Goal: Book appointment/travel/reservation

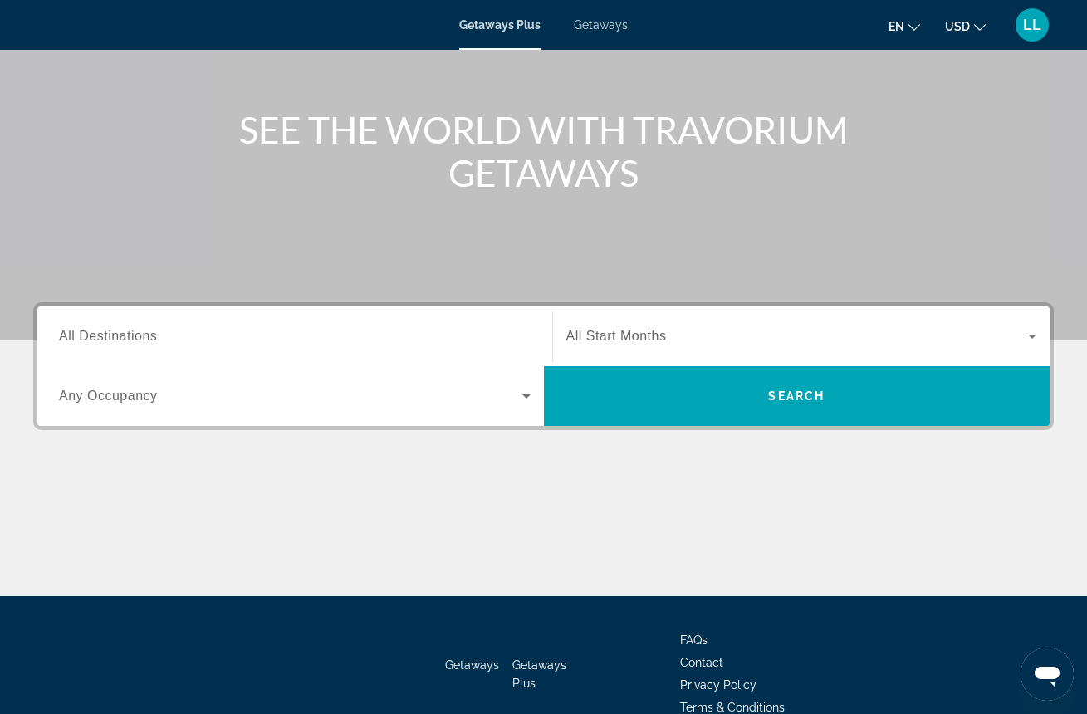
scroll to position [174, 0]
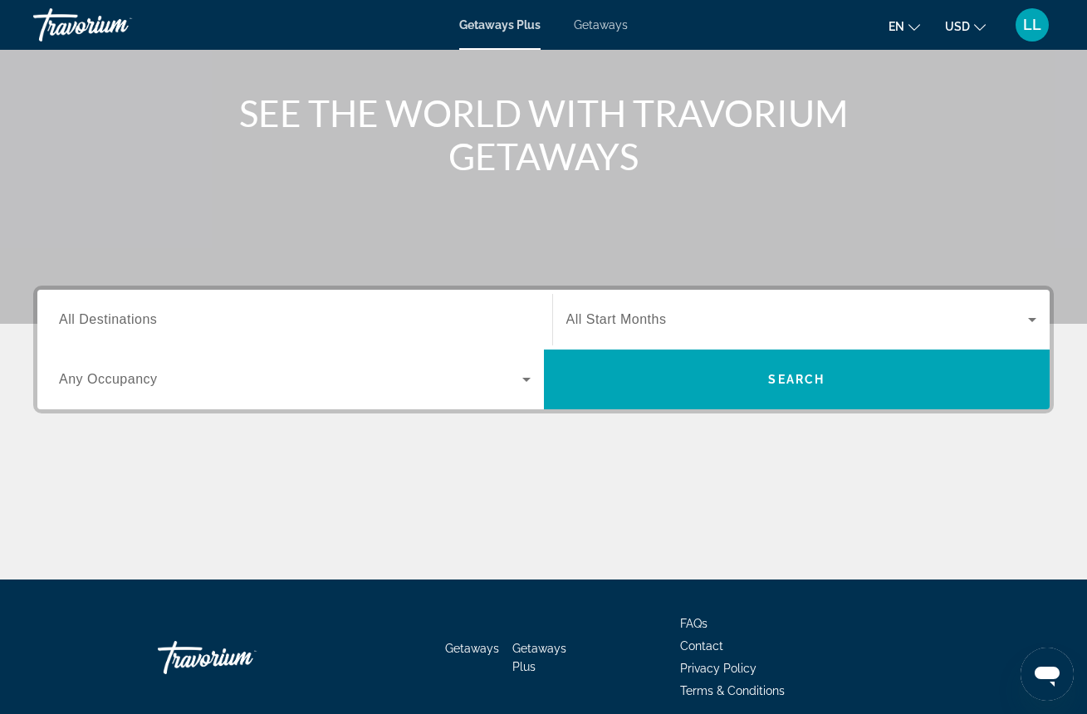
click at [529, 379] on icon "Search widget" at bounding box center [526, 380] width 8 height 4
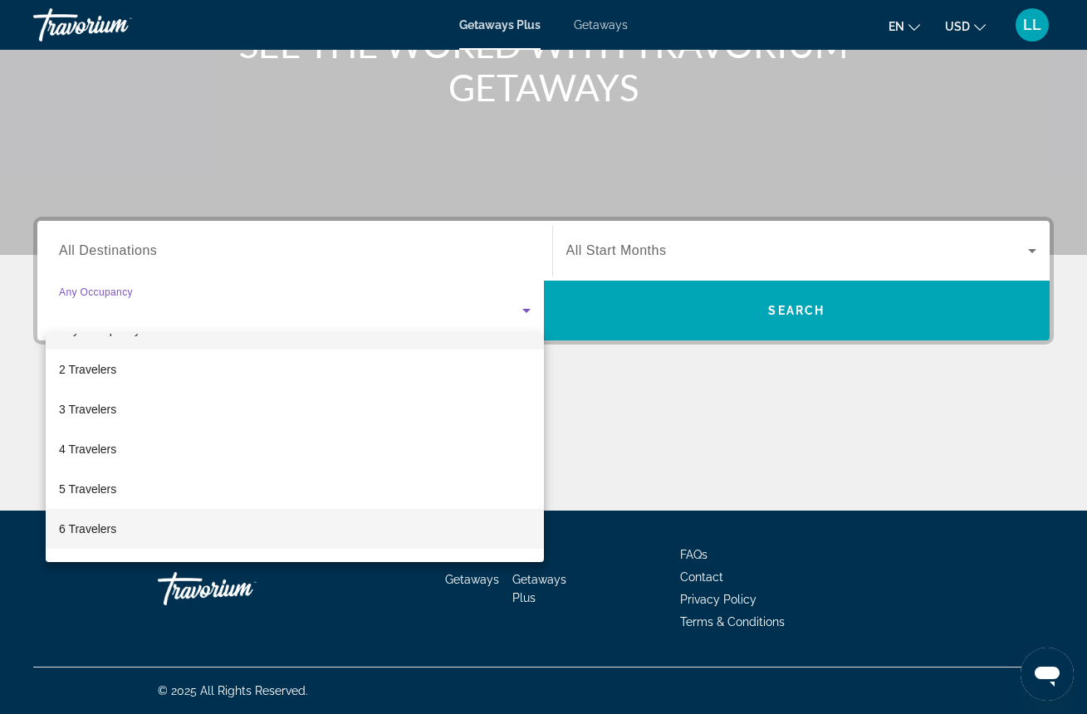
scroll to position [37, 0]
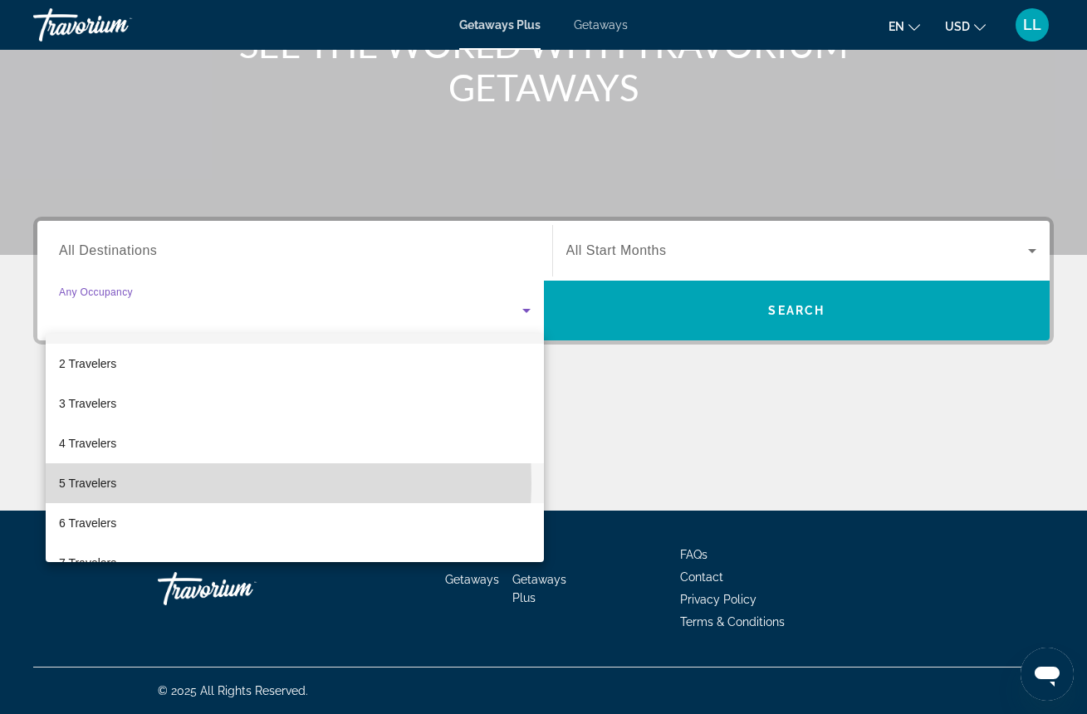
click at [118, 482] on mat-option "5 Travelers" at bounding box center [295, 483] width 498 height 40
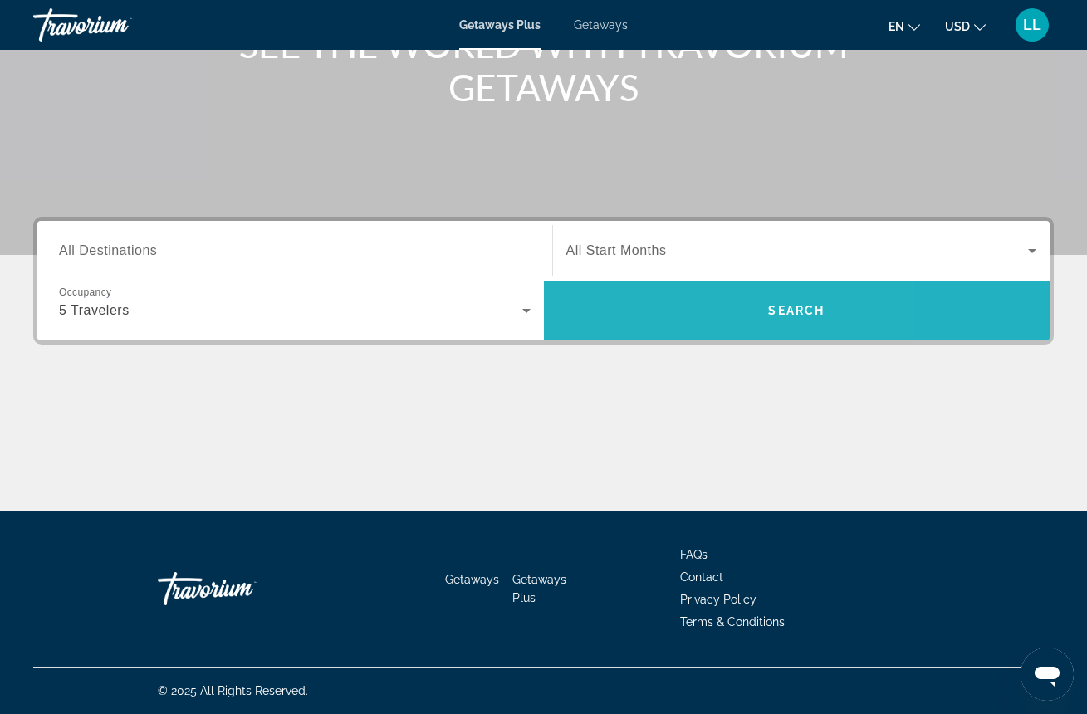
click at [666, 303] on span "Search" at bounding box center [797, 311] width 507 height 40
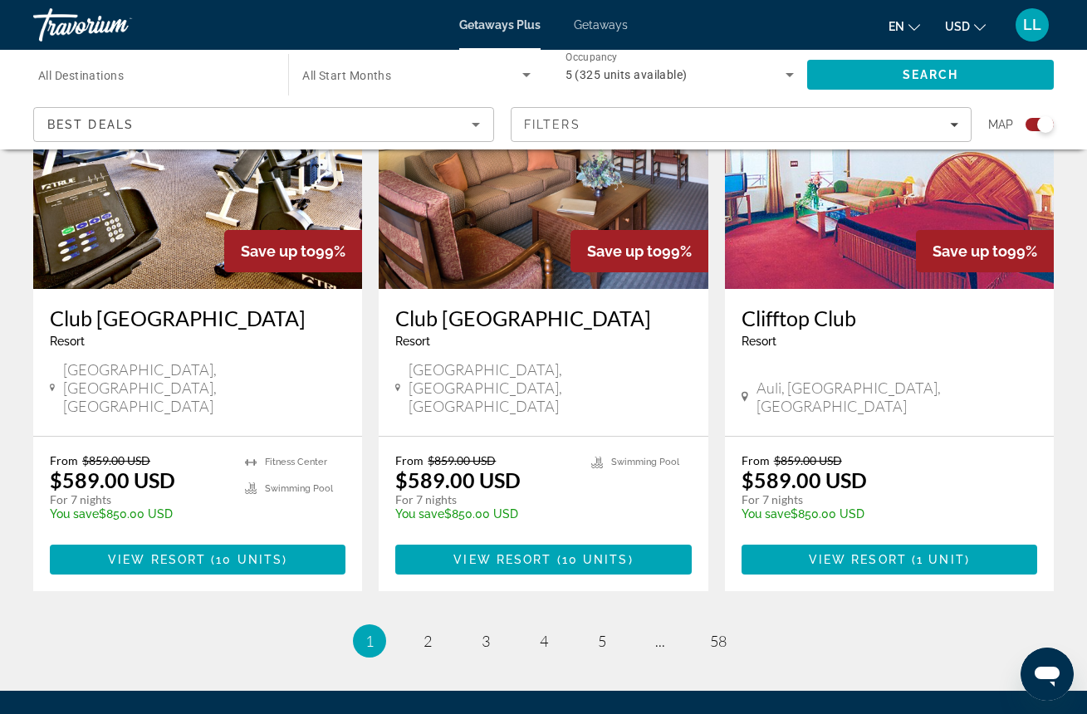
scroll to position [2578, 0]
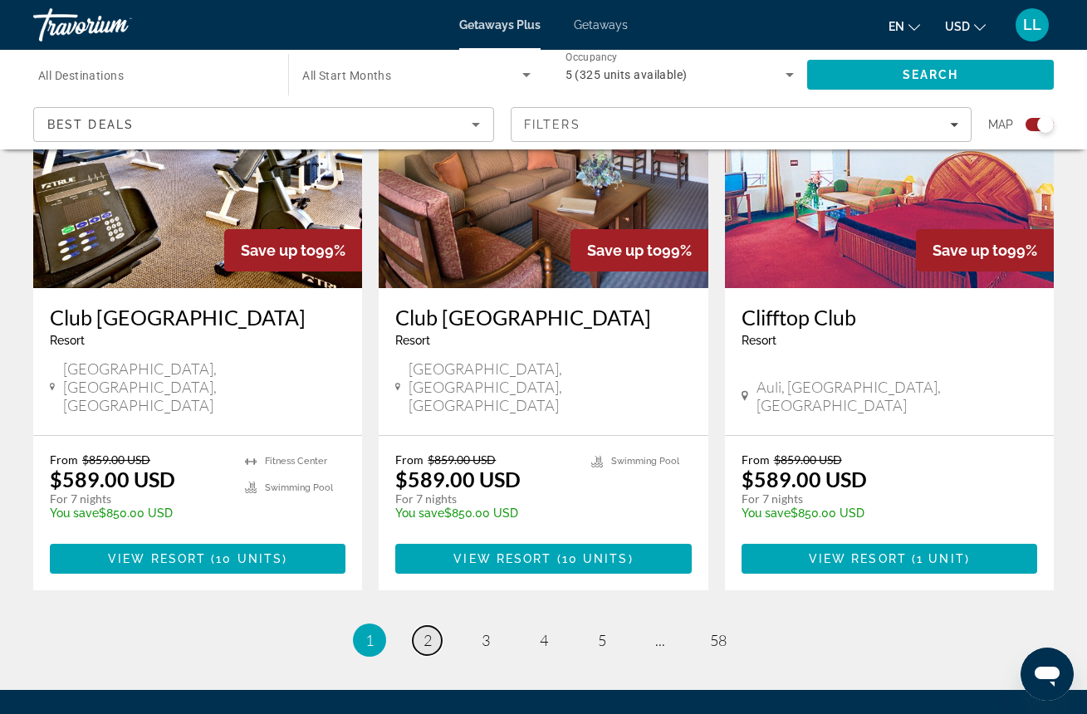
click at [426, 631] on span "2" at bounding box center [427, 640] width 8 height 18
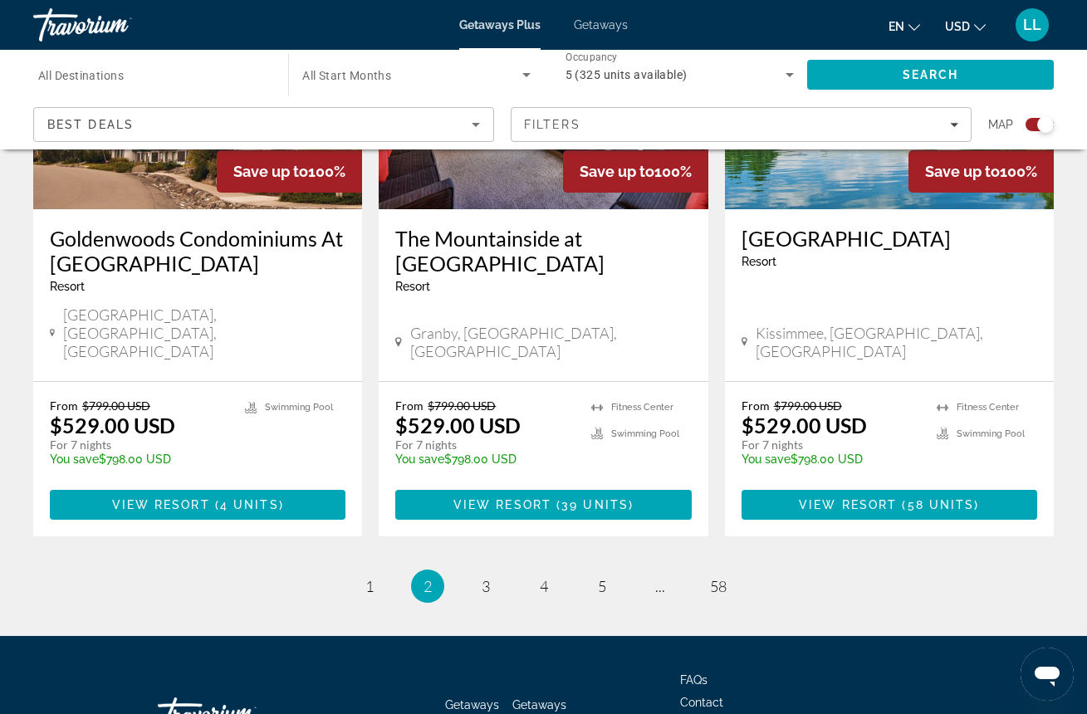
scroll to position [2596, 0]
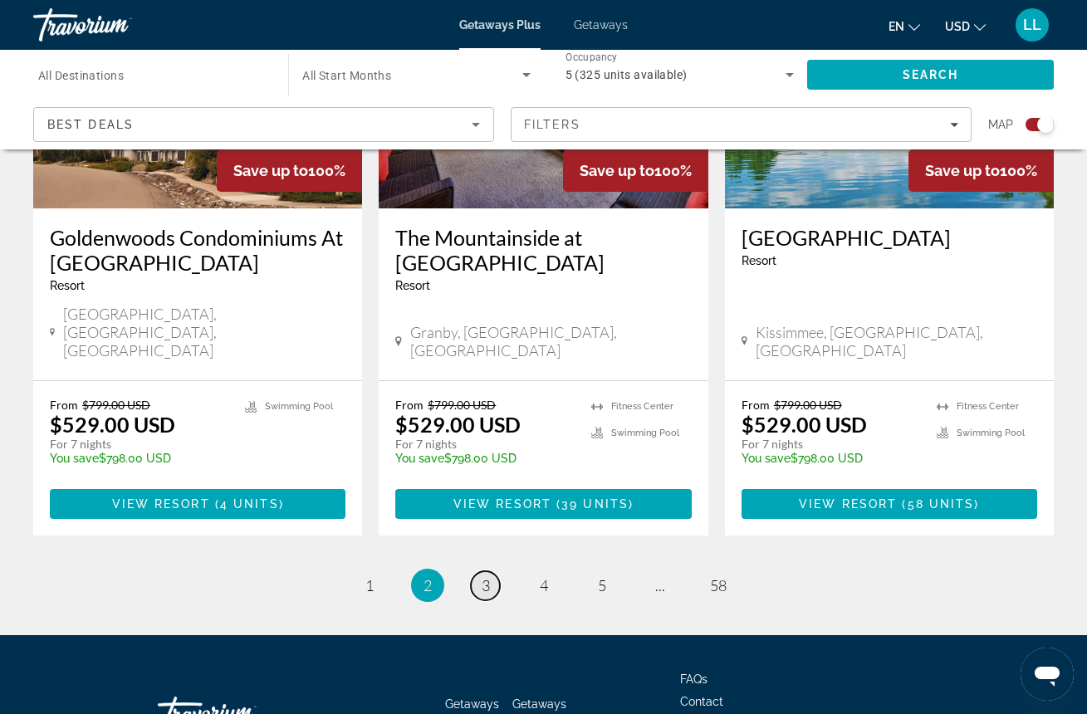
click at [487, 576] on span "3" at bounding box center [486, 585] width 8 height 18
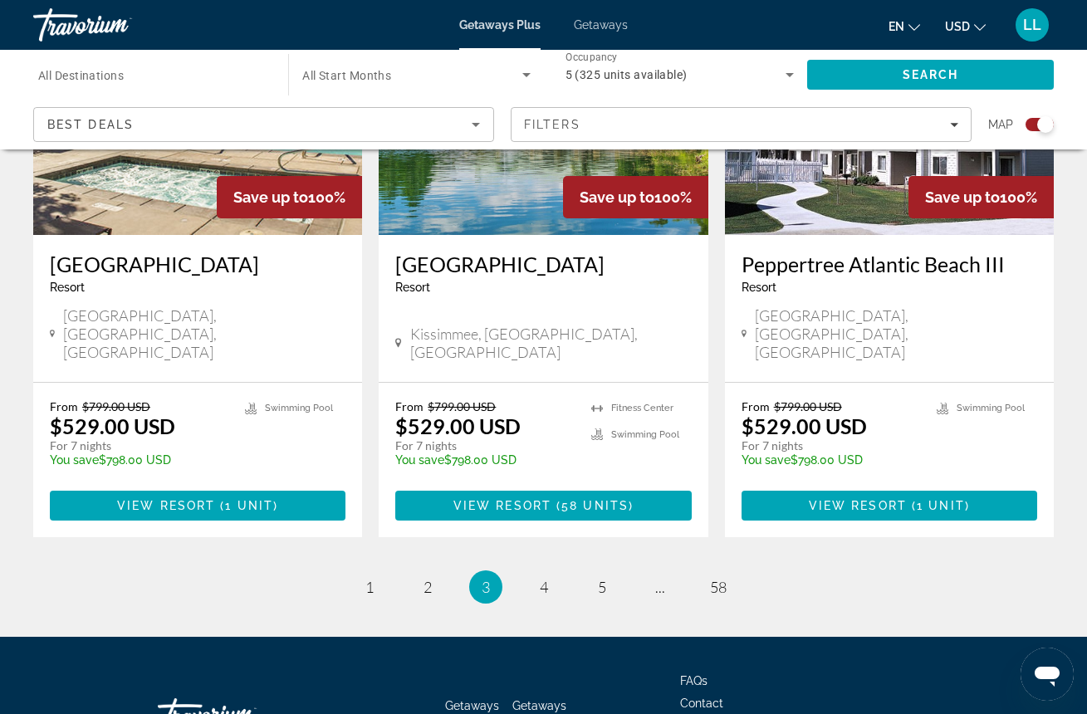
scroll to position [2562, 0]
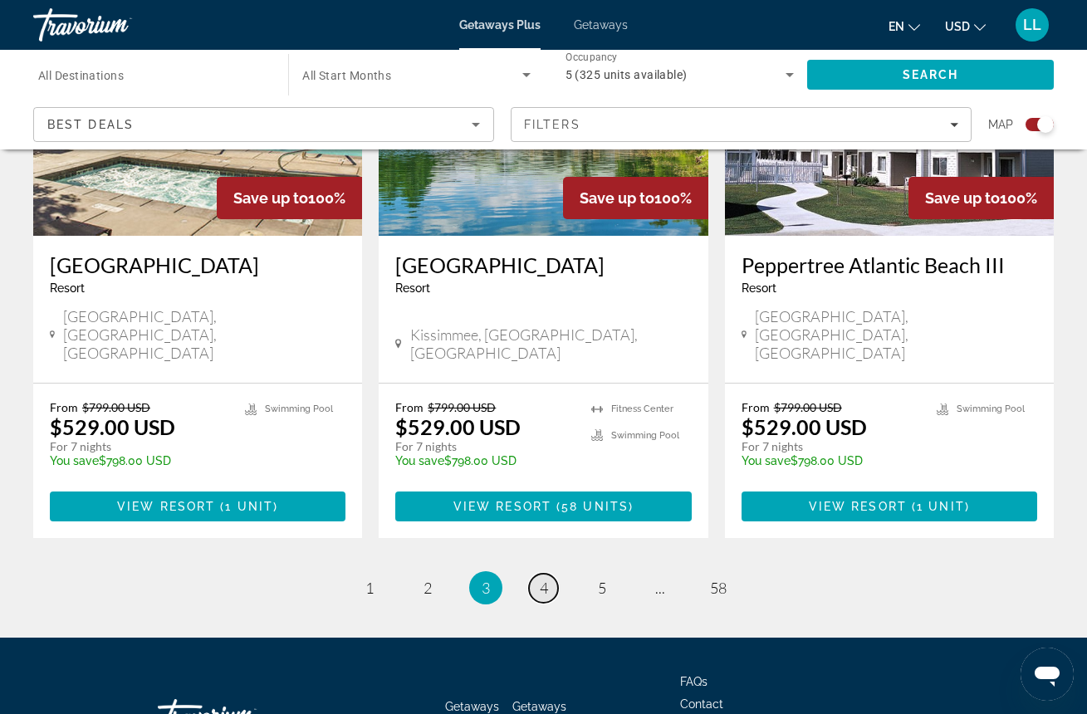
click at [540, 579] on span "4" at bounding box center [544, 588] width 8 height 18
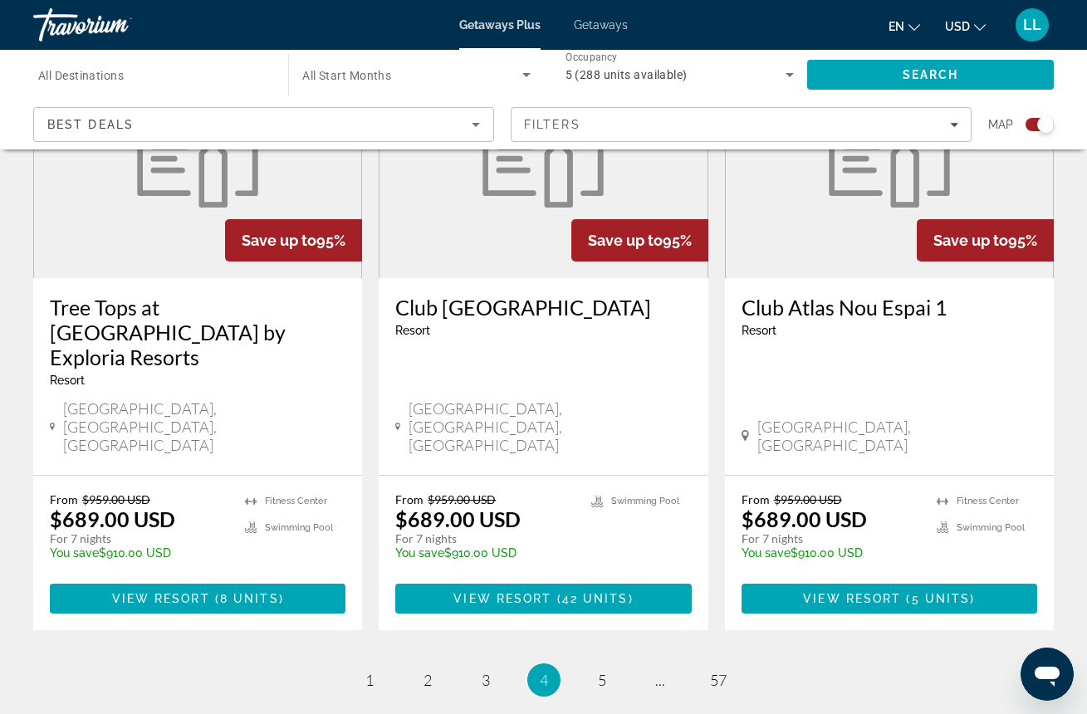
scroll to position [2591, 0]
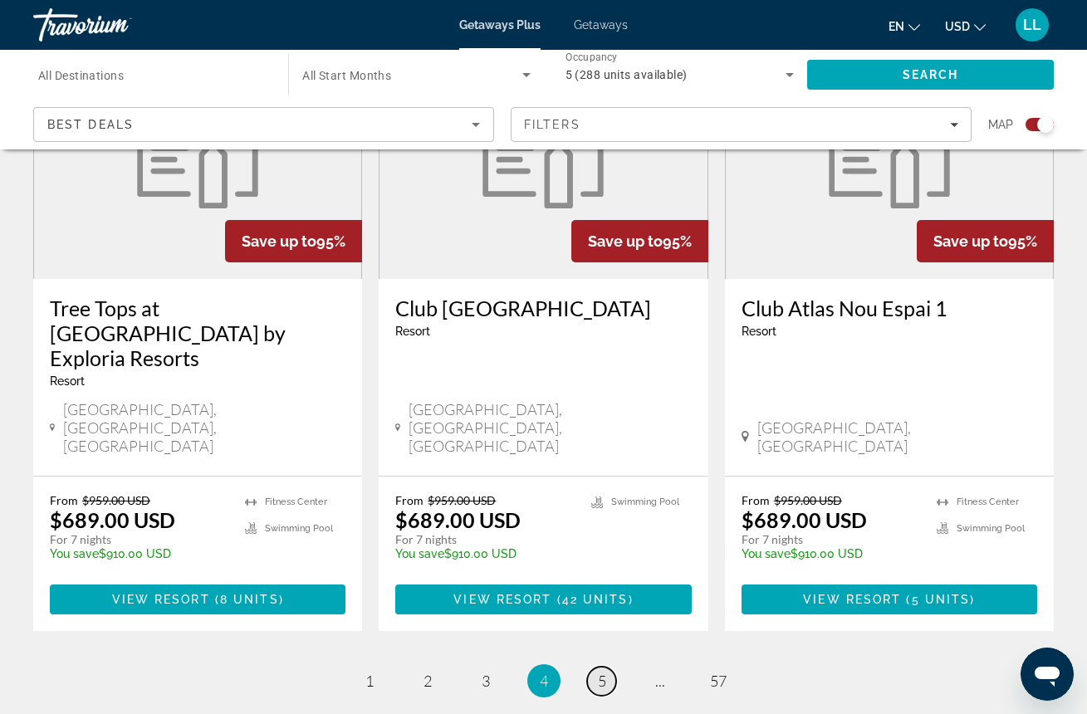
click at [600, 672] on span "5" at bounding box center [602, 681] width 8 height 18
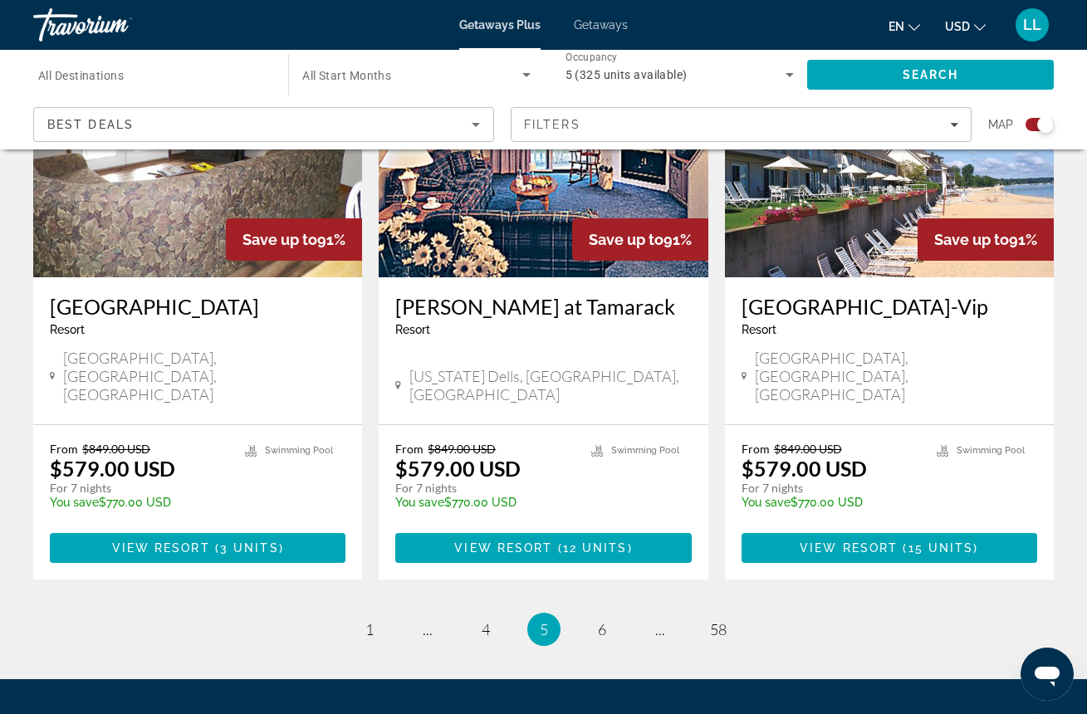
scroll to position [2562, 0]
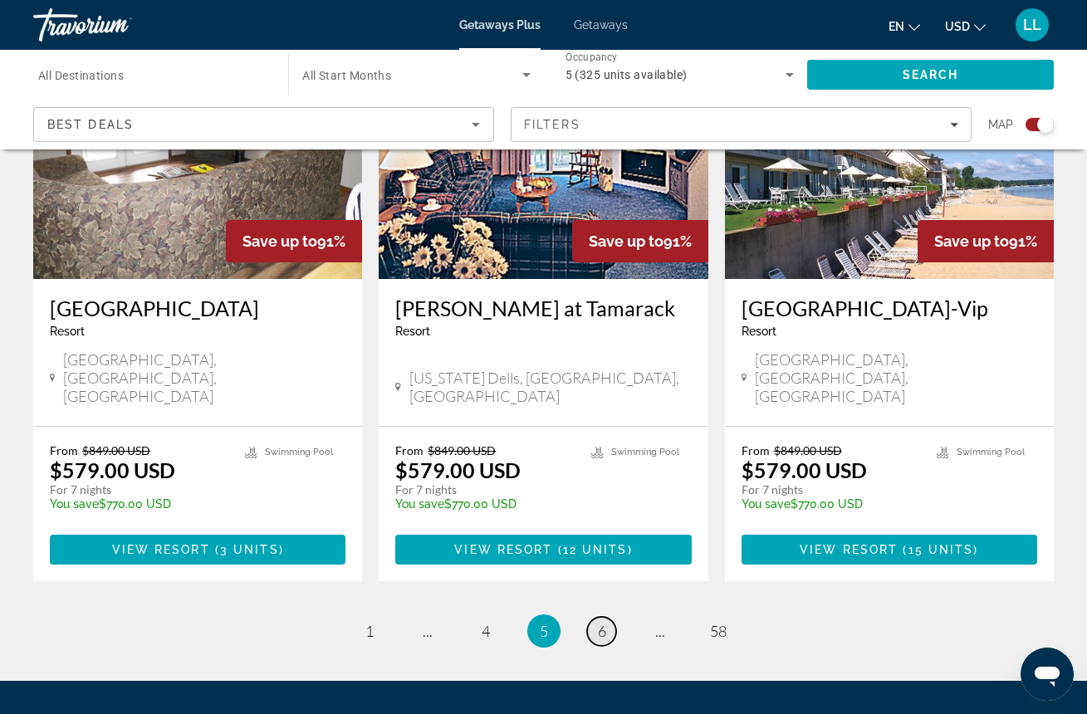
click at [606, 617] on link "page 6" at bounding box center [601, 631] width 29 height 29
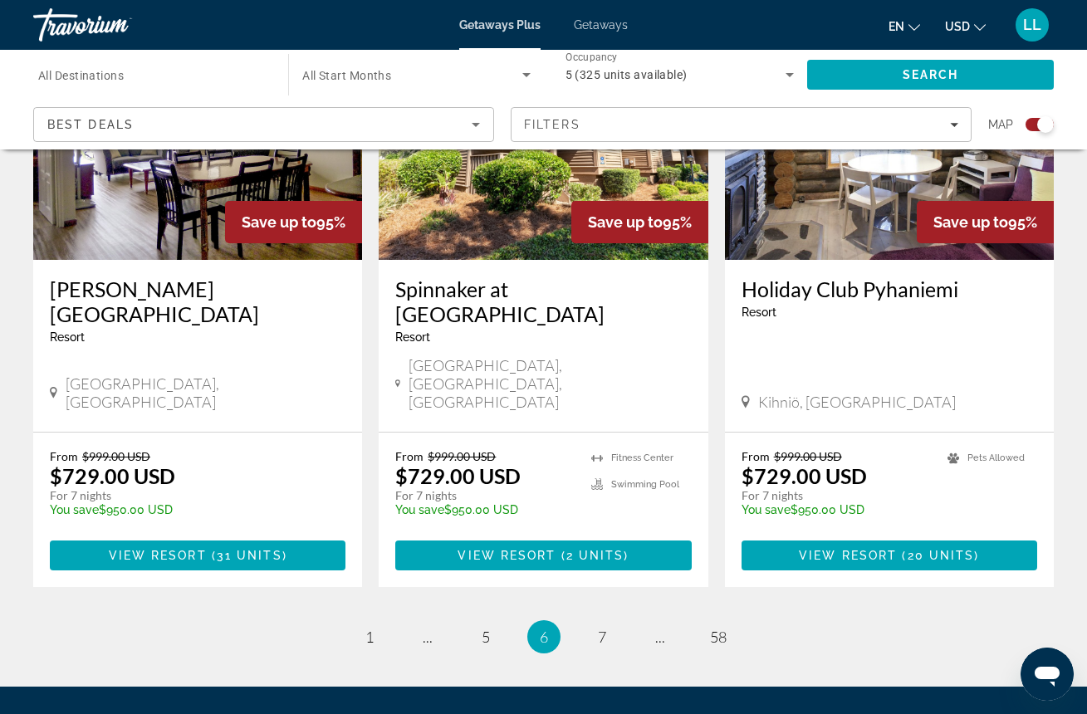
scroll to position [2562, 0]
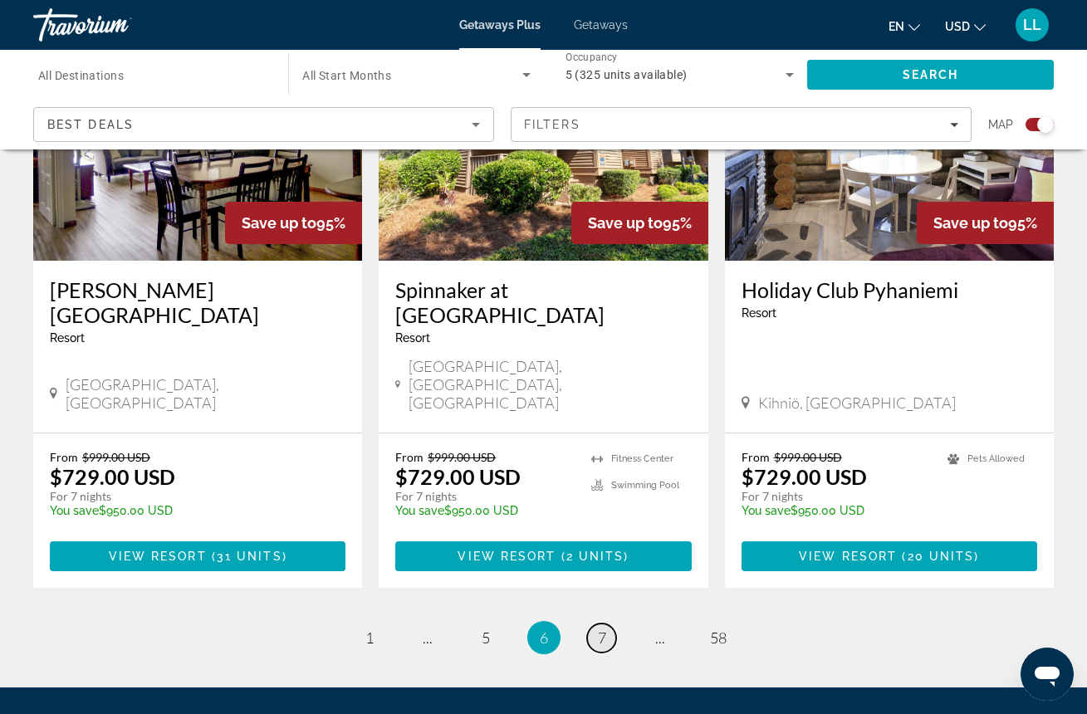
click at [598, 629] on span "7" at bounding box center [602, 638] width 8 height 18
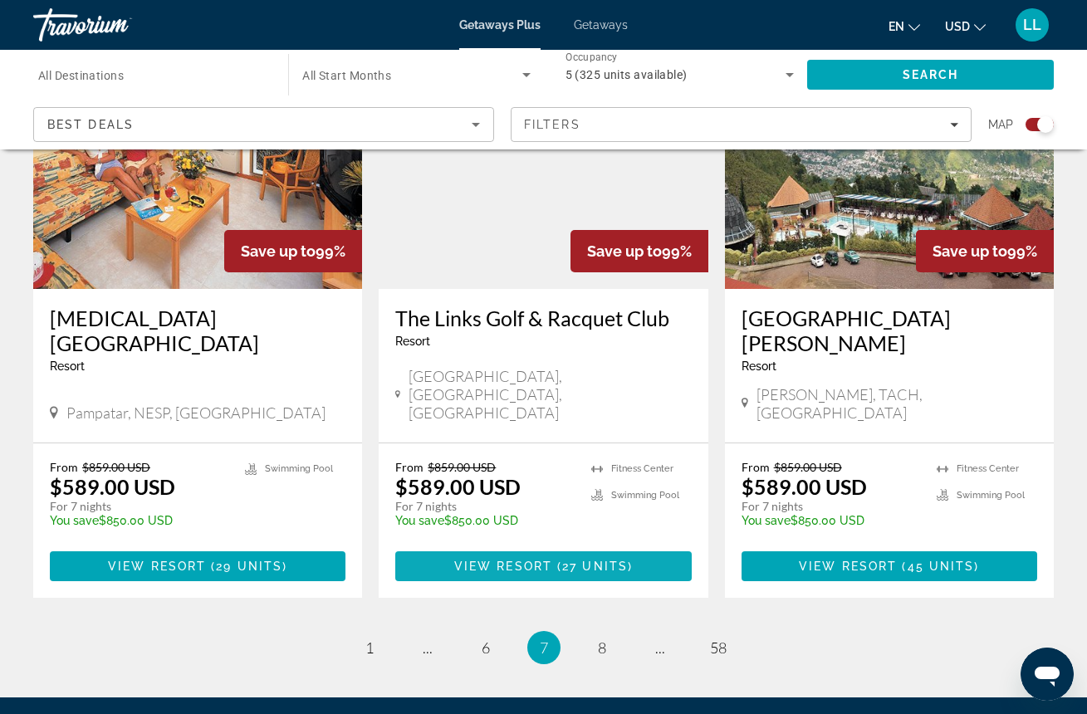
scroll to position [2560, 0]
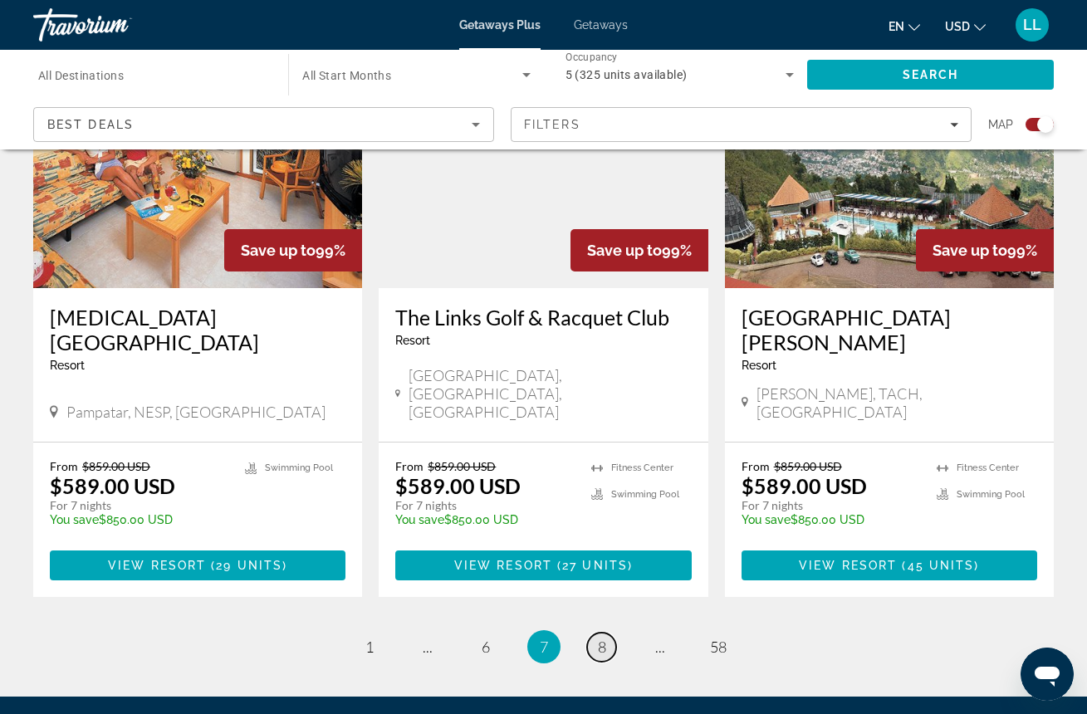
click at [604, 638] on span "8" at bounding box center [602, 647] width 8 height 18
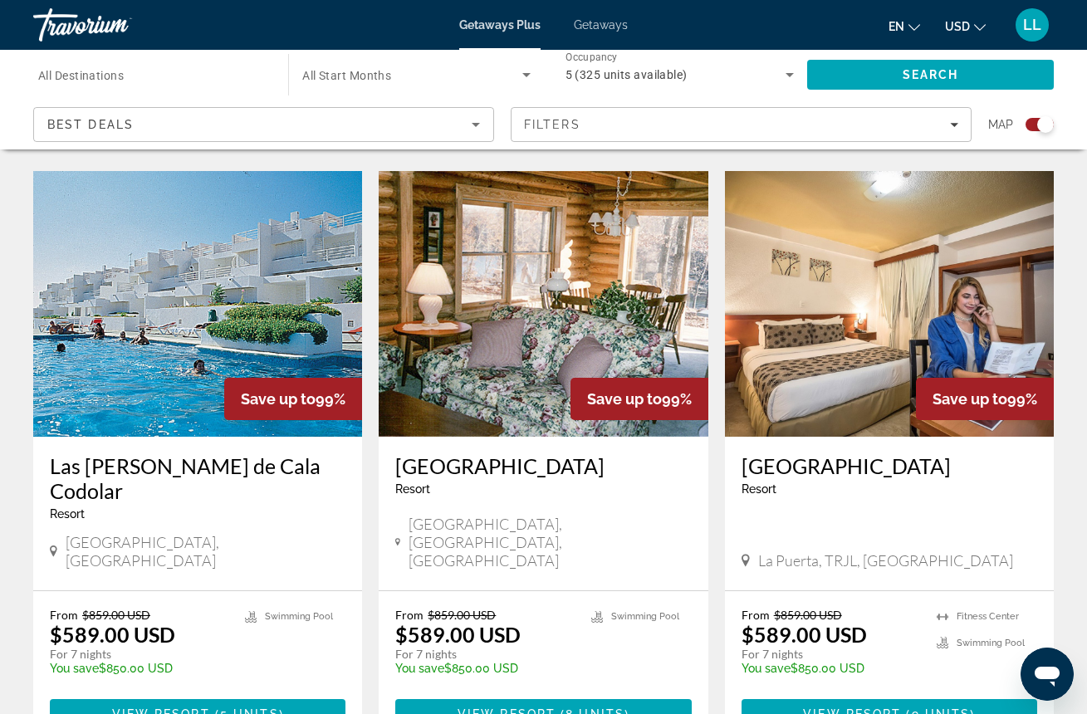
scroll to position [1152, 0]
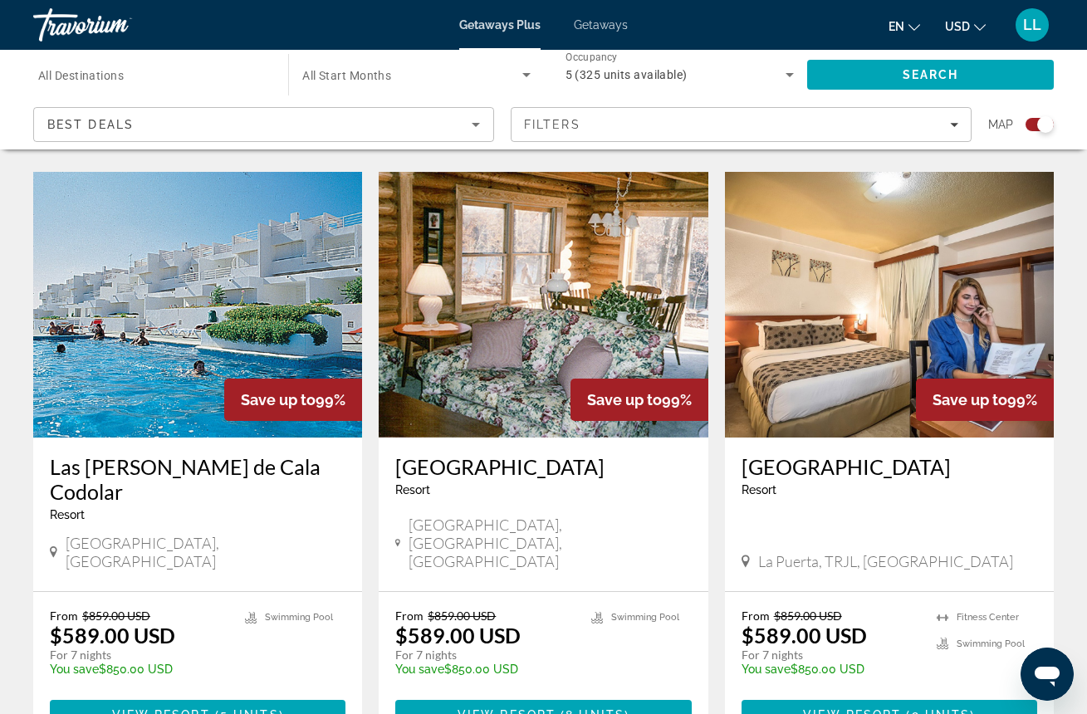
click at [184, 335] on img "Main content" at bounding box center [197, 305] width 329 height 266
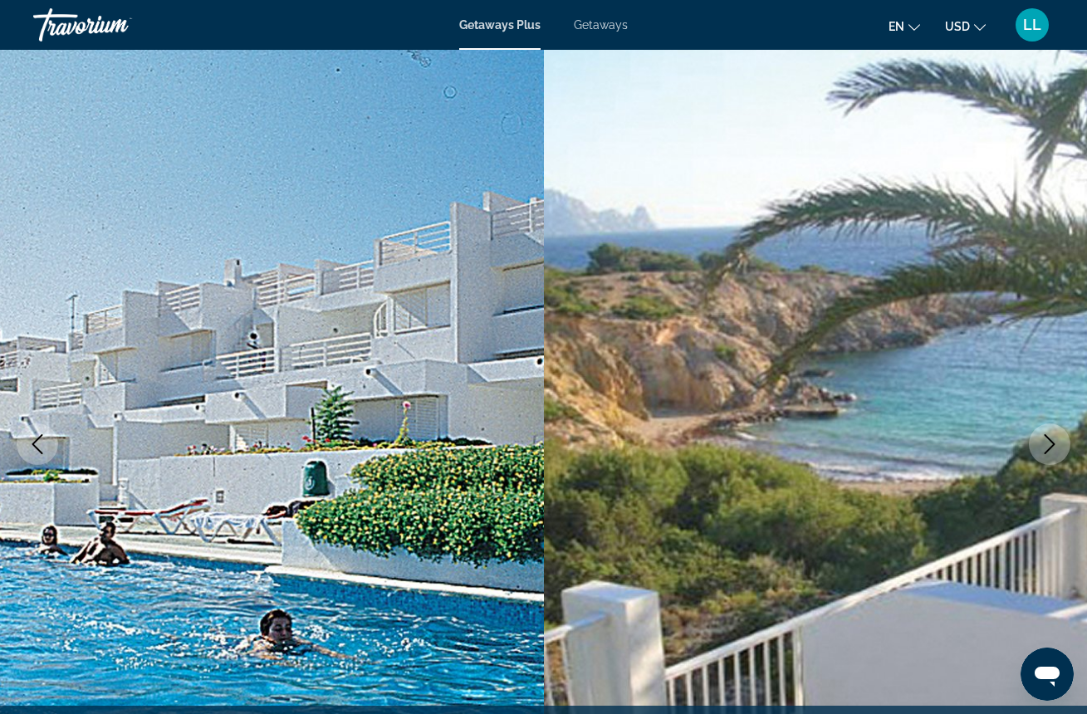
click at [1056, 441] on icon "Next image" at bounding box center [1050, 444] width 20 height 20
click at [1056, 443] on icon "Next image" at bounding box center [1050, 444] width 20 height 20
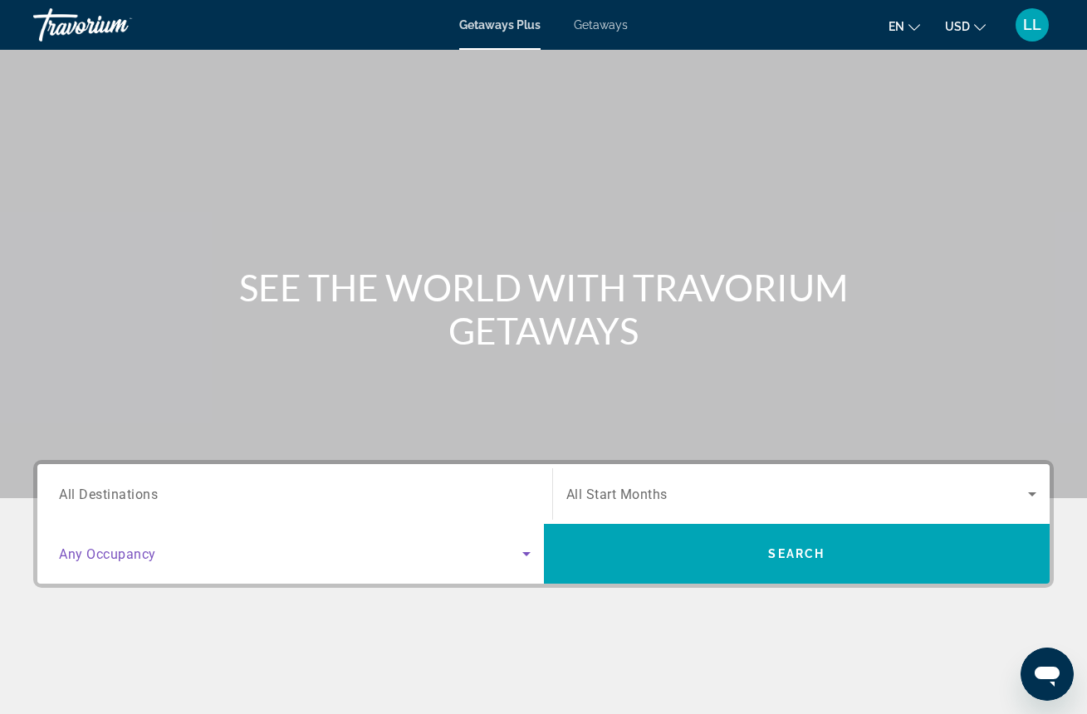
click at [527, 554] on icon "Search widget" at bounding box center [526, 554] width 8 height 4
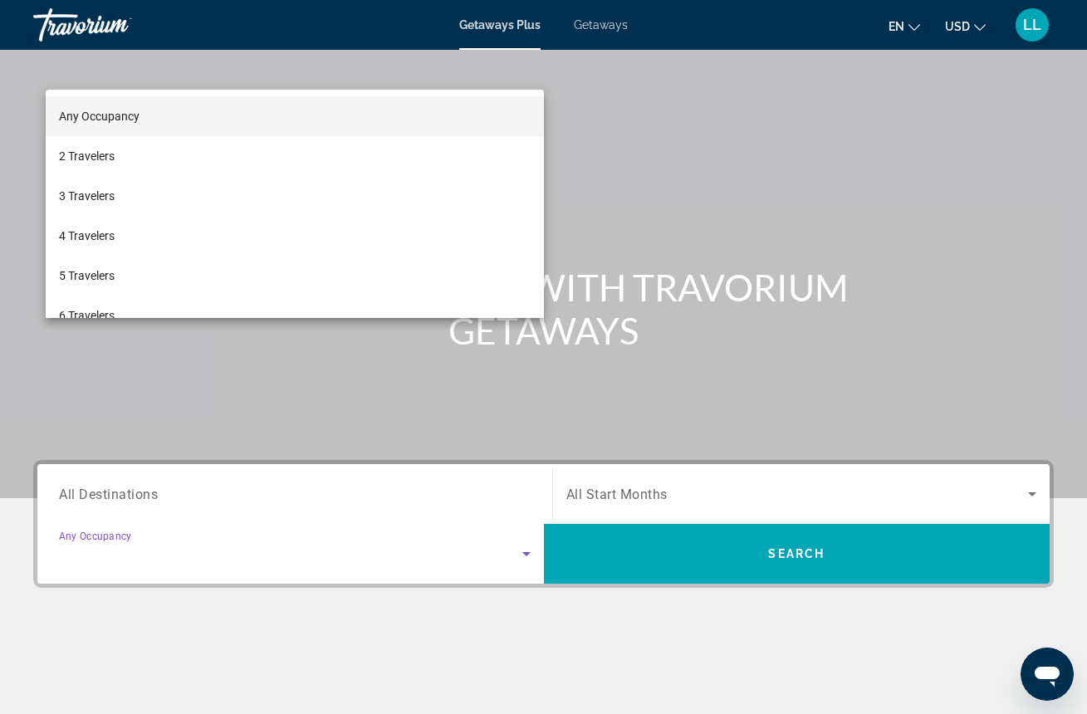
scroll to position [243, 0]
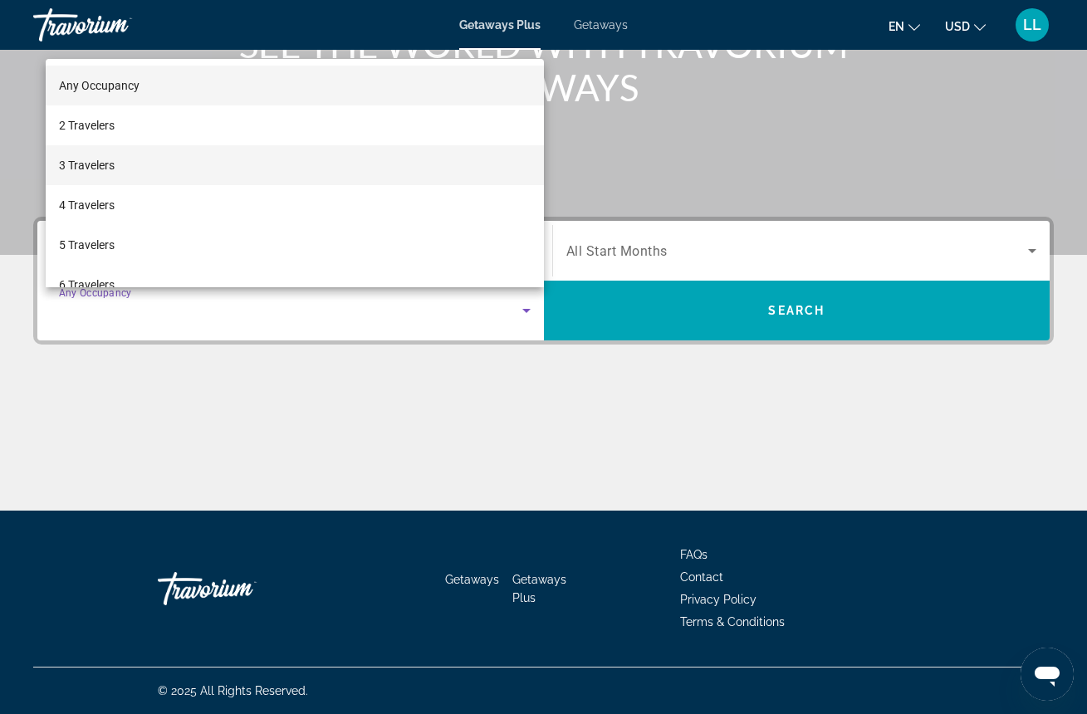
click at [111, 164] on span "3 Travelers" at bounding box center [87, 165] width 56 height 20
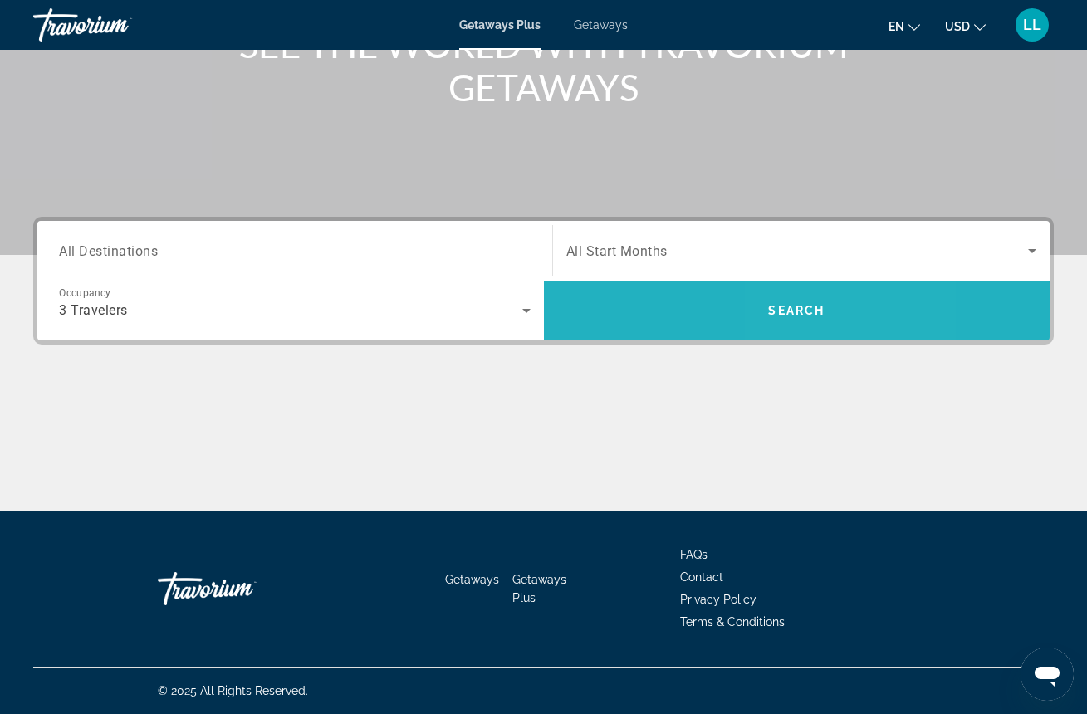
click at [792, 312] on span "Search" at bounding box center [796, 310] width 56 height 13
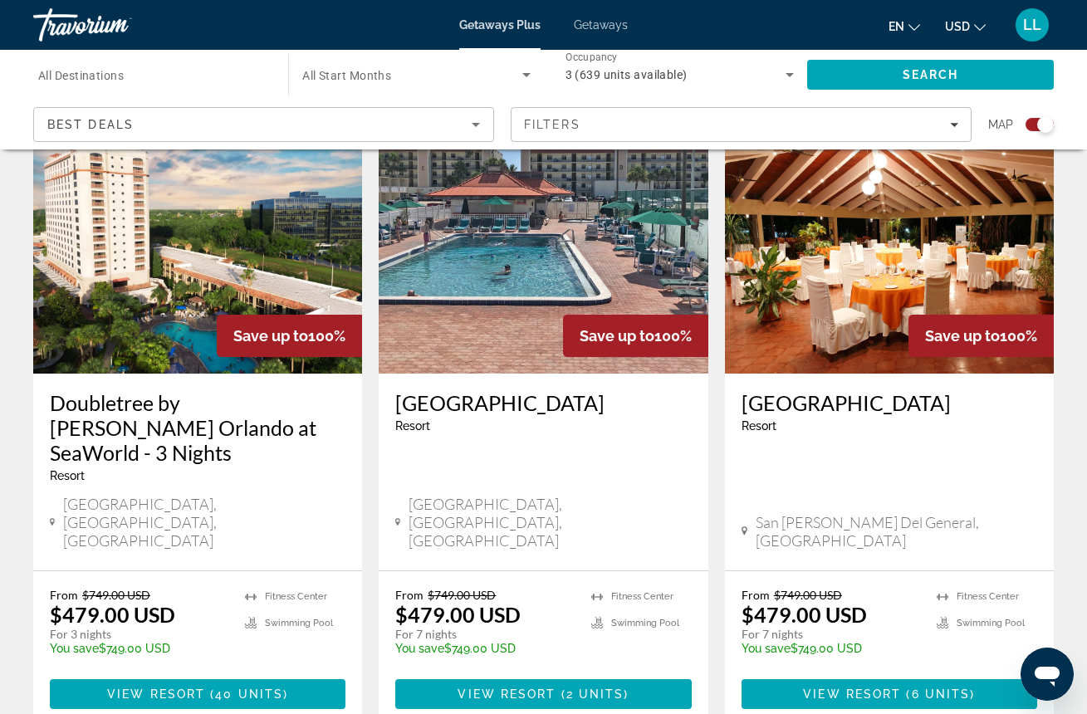
scroll to position [2578, 0]
